Goal: Information Seeking & Learning: Check status

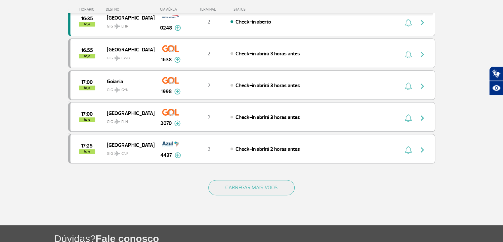
scroll to position [612, 0]
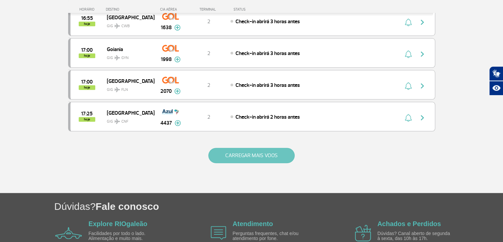
click at [283, 150] on button "CARREGAR MAIS VOOS" at bounding box center [252, 155] width 86 height 15
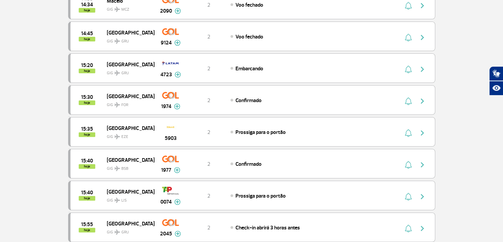
scroll to position [0, 0]
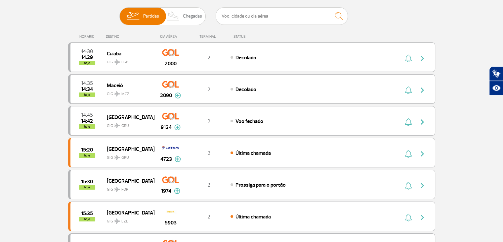
scroll to position [99, 0]
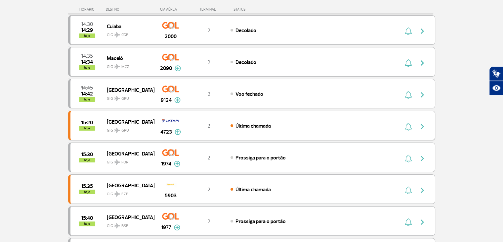
click at [422, 127] on img "button" at bounding box center [423, 126] width 8 height 8
click at [422, 127] on div "15:20 hoje São Paulo GIG GRU 4723 2 Última chamada Parcerias: Lufthansa 4652 Qa…" at bounding box center [251, 125] width 367 height 29
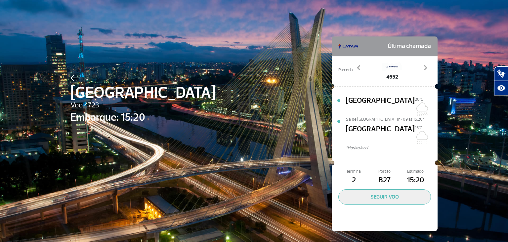
click at [70, 78] on img at bounding box center [74, 78] width 9 height 6
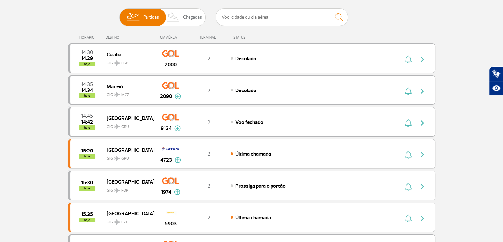
scroll to position [66, 0]
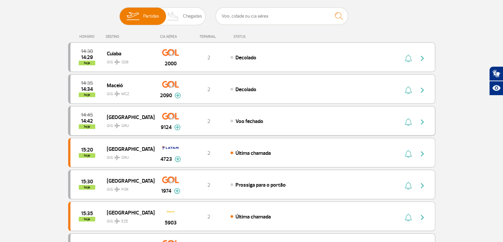
click at [423, 121] on img "button" at bounding box center [423, 122] width 8 height 8
click at [425, 123] on img "button" at bounding box center [423, 122] width 8 height 8
click at [422, 120] on img "button" at bounding box center [423, 122] width 8 height 8
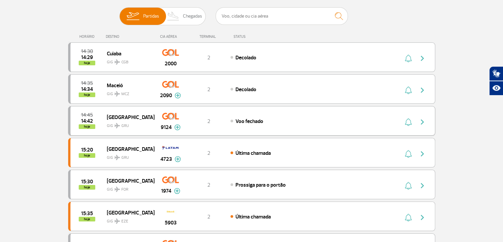
click at [422, 120] on img "button" at bounding box center [423, 122] width 8 height 8
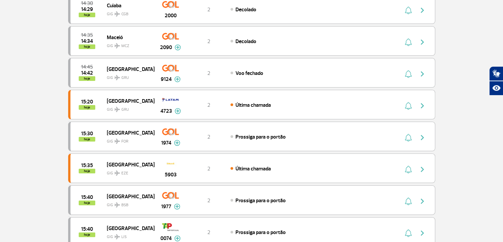
scroll to position [132, 0]
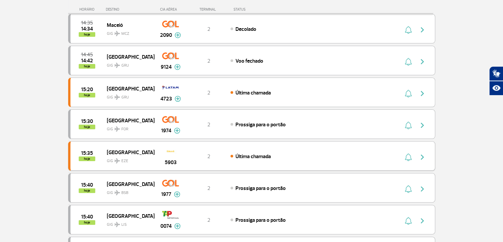
click at [243, 153] on span "Última chamada" at bounding box center [253, 156] width 35 height 7
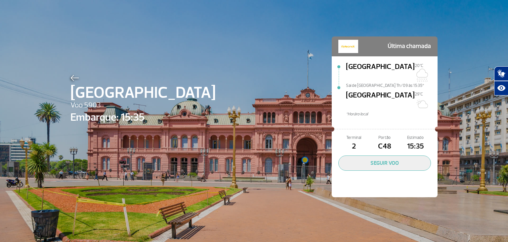
click at [70, 77] on img at bounding box center [74, 78] width 9 height 6
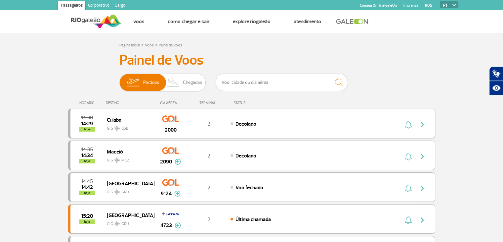
click at [277, 121] on div "Decolado" at bounding box center [304, 123] width 146 height 7
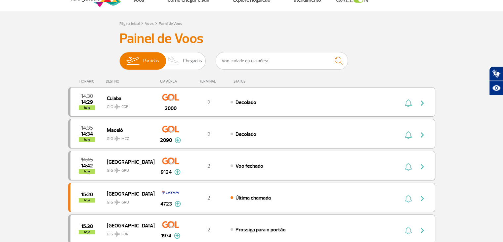
scroll to position [33, 0]
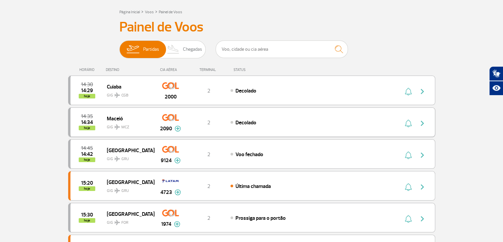
click at [310, 123] on div "Decolado" at bounding box center [304, 121] width 146 height 7
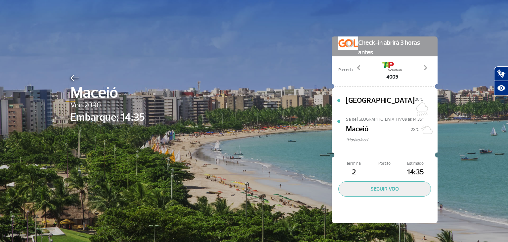
click at [70, 77] on img at bounding box center [74, 78] width 9 height 6
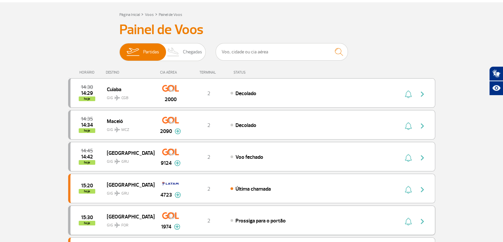
scroll to position [66, 0]
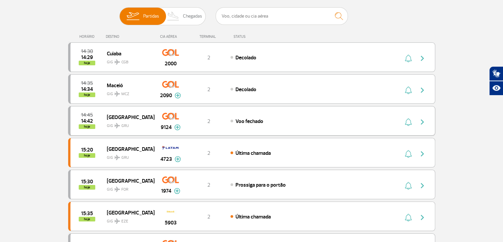
click at [298, 112] on div "14:45 14:42 hoje São Paulo GIG GRU 9124 2 Voo fechado Parcerias: South African …" at bounding box center [251, 120] width 367 height 29
click at [421, 119] on img "button" at bounding box center [423, 122] width 8 height 8
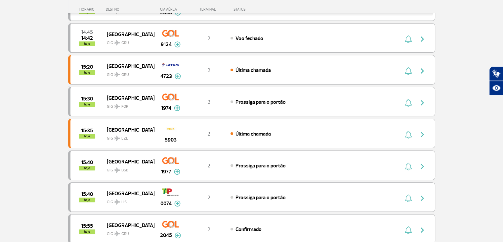
scroll to position [166, 0]
